Goal: Task Accomplishment & Management: Use online tool/utility

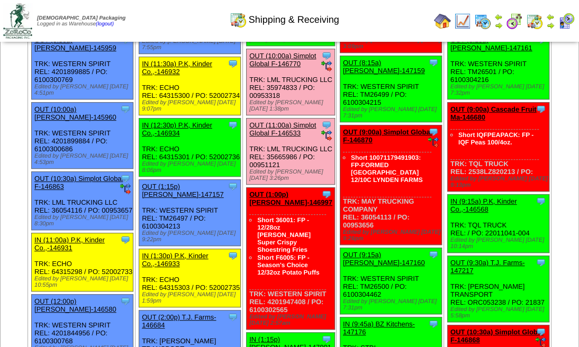
scroll to position [388, 0]
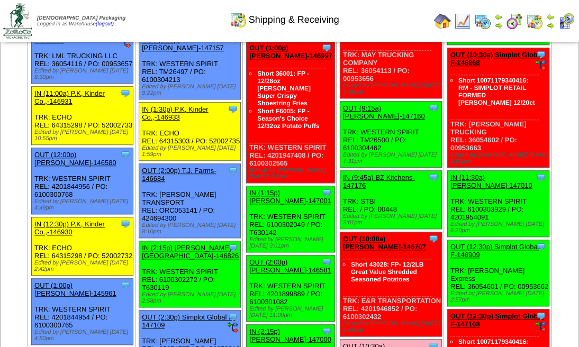
scroll to position [423, 0]
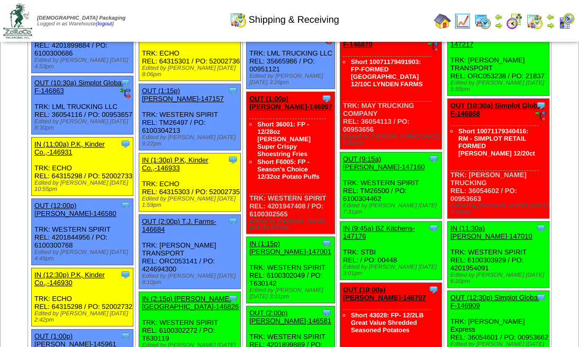
click at [552, 21] on img at bounding box center [550, 25] width 8 height 8
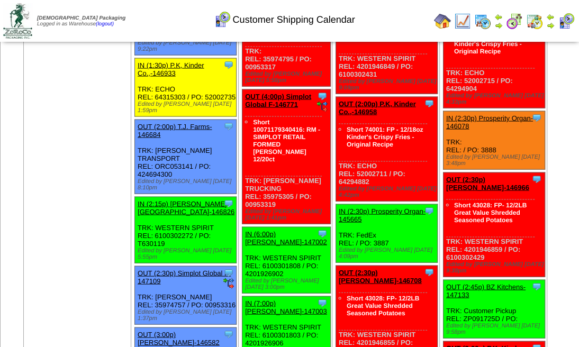
scroll to position [1340, 0]
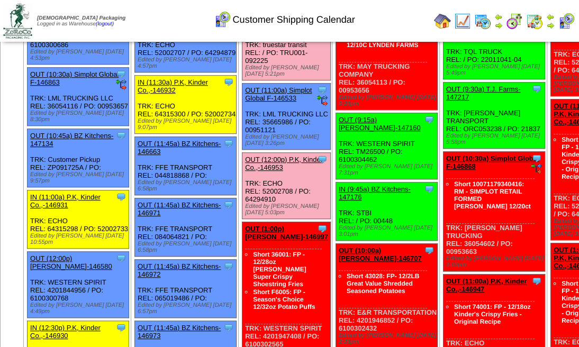
scroll to position [493, 0]
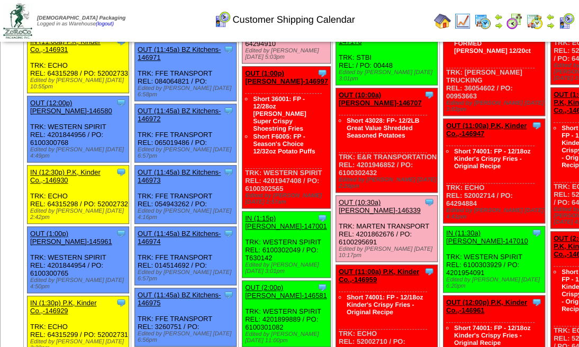
scroll to position [564, 0]
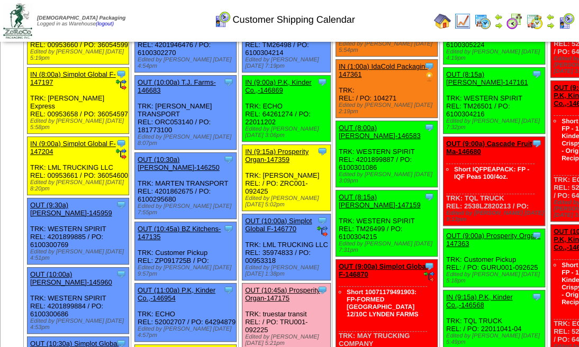
scroll to position [106, 0]
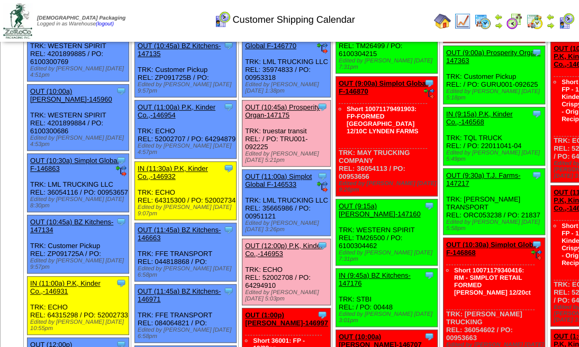
scroll to position [352, 0]
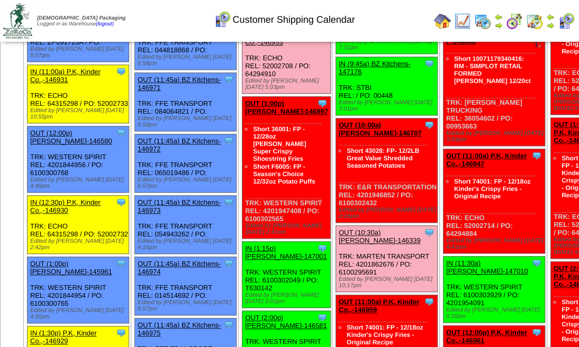
scroll to position [599, 0]
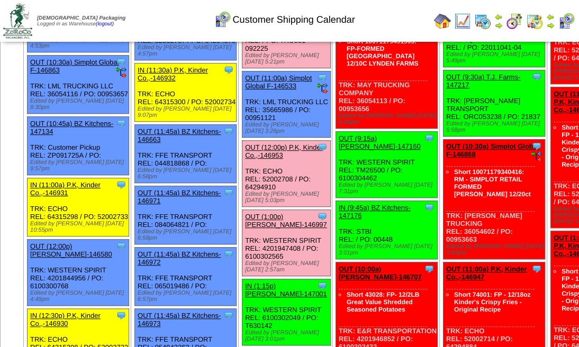
scroll to position [352, 0]
